Goal: Task Accomplishment & Management: Manage account settings

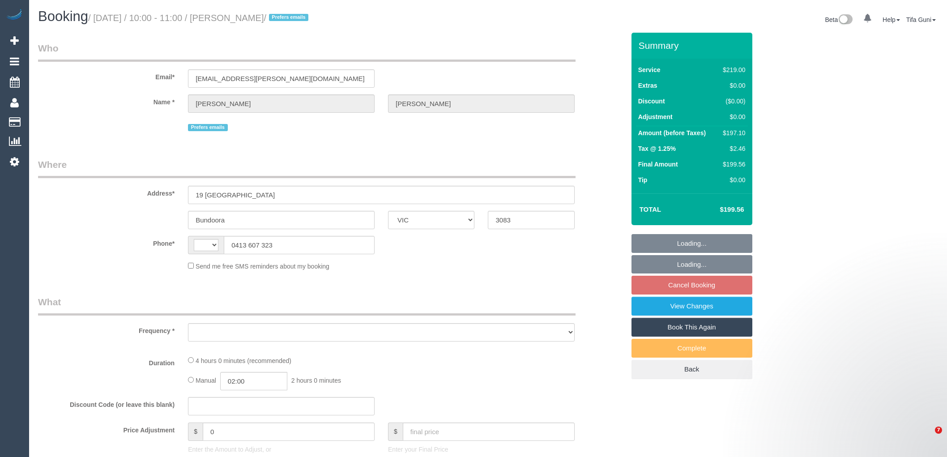
select select "VIC"
select select "string:stripe-pm_1PdQMq2GScqysDRVjxWcU0KU"
select select "number:32"
select select "number:35"
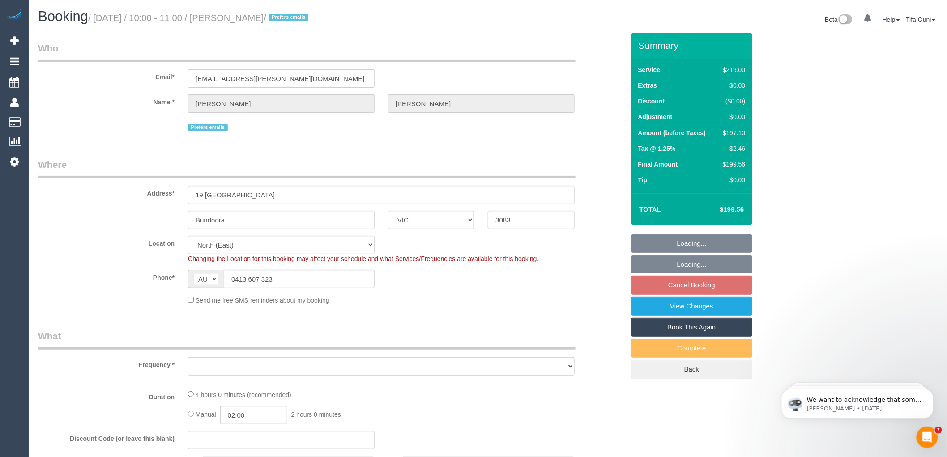
select select "string:AU"
select select "object:1276"
select select "87991"
select select "object:1397"
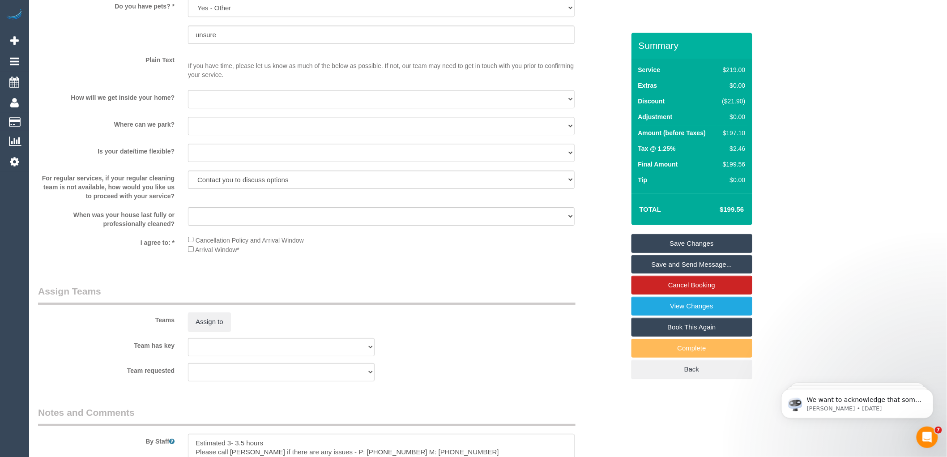
scroll to position [1292, 0]
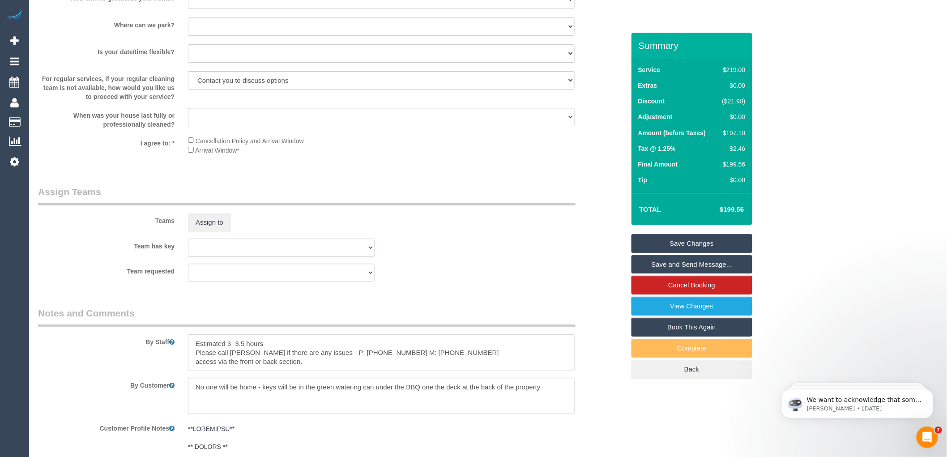
click at [251, 257] on select "(0) Office (1) [PERSON_NAME] (FT) (1) [PERSON_NAME] (FT) (1) [PERSON_NAME] (FT)…" at bounding box center [281, 247] width 187 height 18
select select "18694"
click at [188, 252] on select "(0) Office (1) [PERSON_NAME] (FT) (1) [PERSON_NAME] (FT) (1) [PERSON_NAME] (FT)…" at bounding box center [281, 247] width 187 height 18
click at [697, 242] on link "Save Changes" at bounding box center [691, 243] width 121 height 19
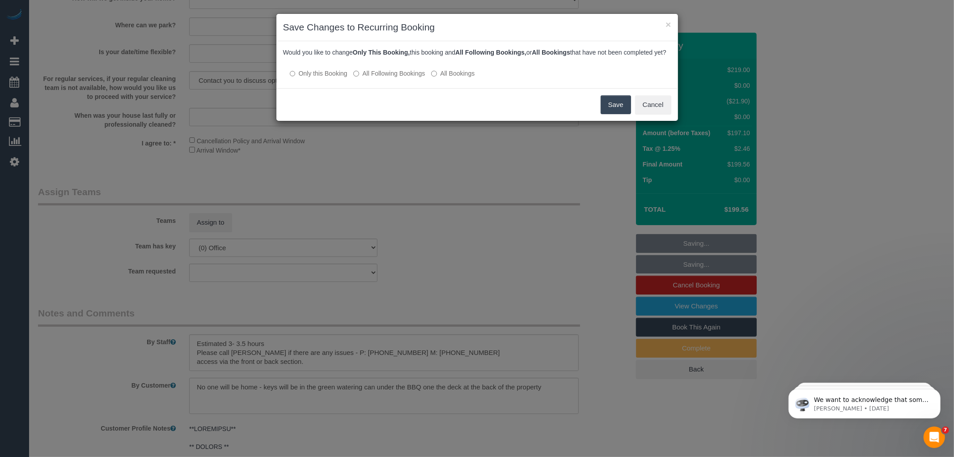
click at [621, 114] on button "Save" at bounding box center [616, 104] width 30 height 19
